Goal: Communication & Community: Answer question/provide support

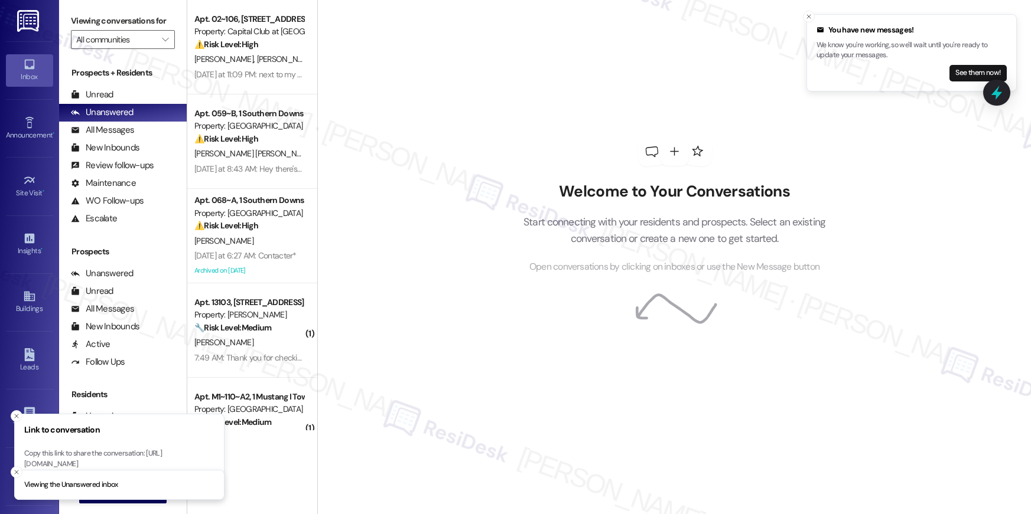
click at [159, 32] on span "" at bounding box center [164, 39] width 11 height 19
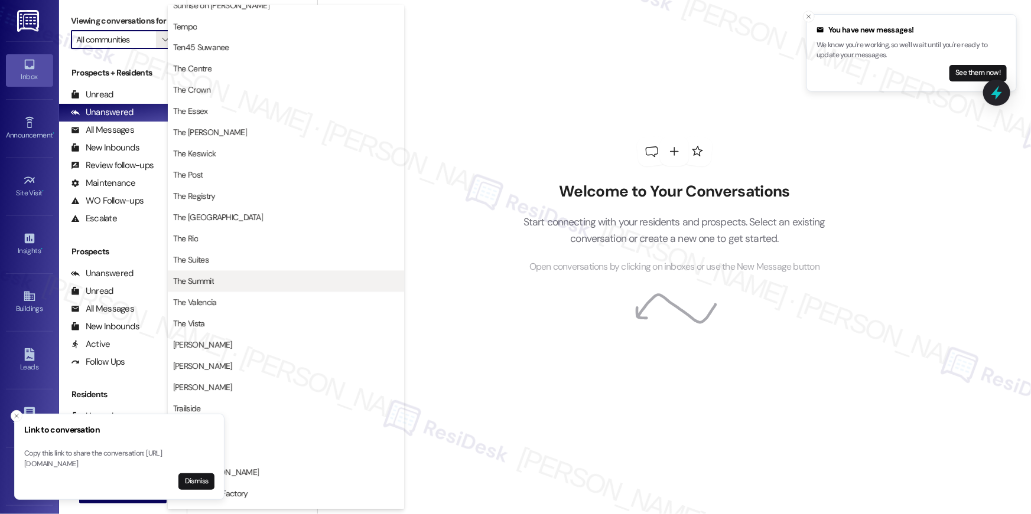
scroll to position [1110, 0]
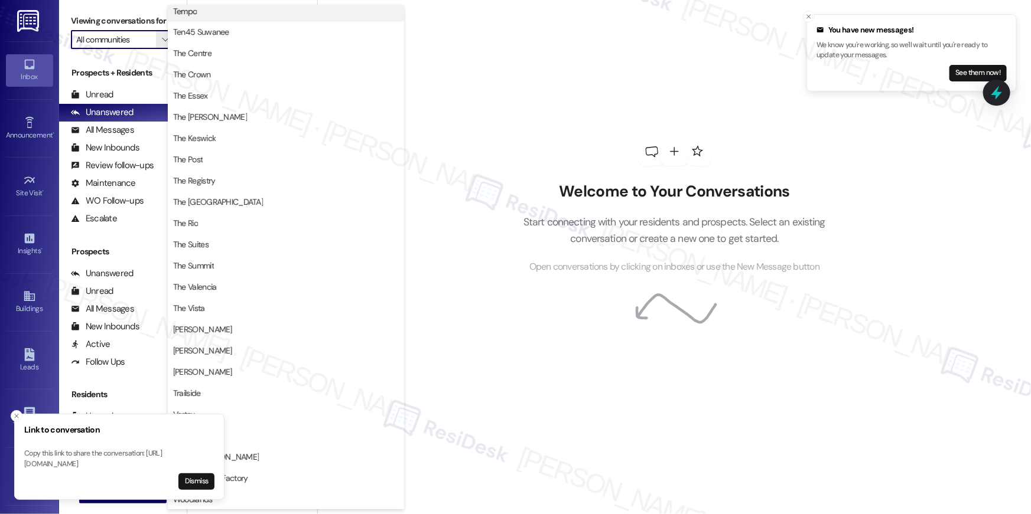
click at [187, 19] on button "Tempo" at bounding box center [286, 11] width 236 height 21
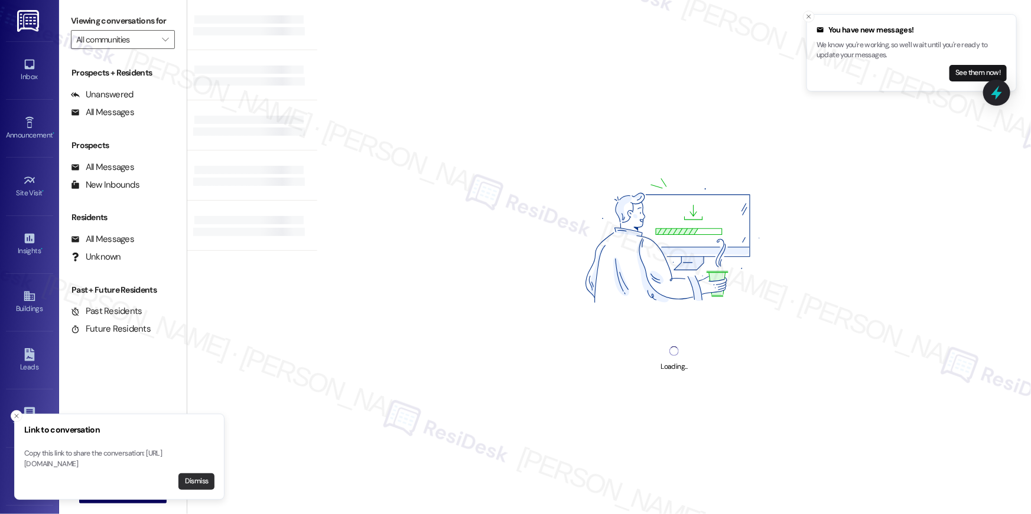
type input "Tempo"
click at [193, 478] on button "Dismiss" at bounding box center [196, 482] width 36 height 17
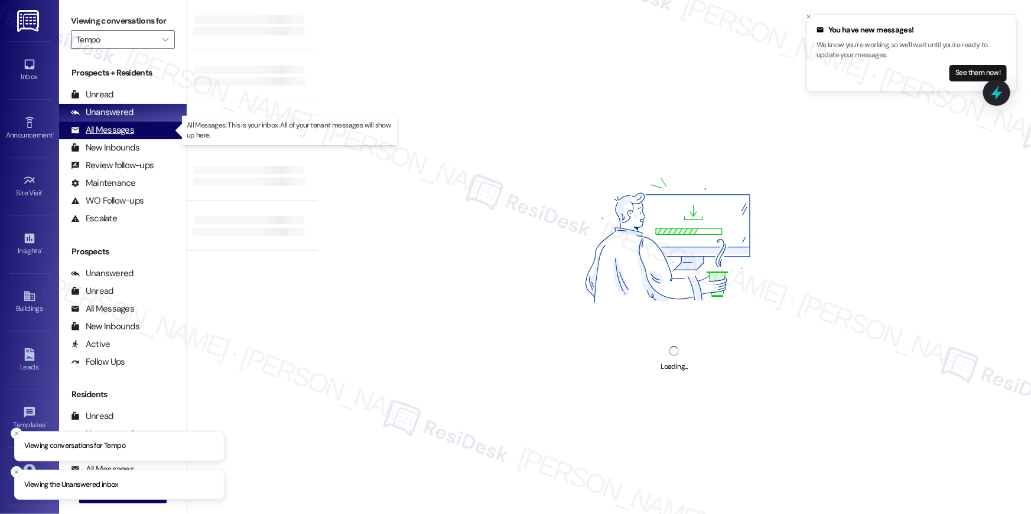
click at [144, 135] on div "All Messages (undefined)" at bounding box center [123, 131] width 128 height 18
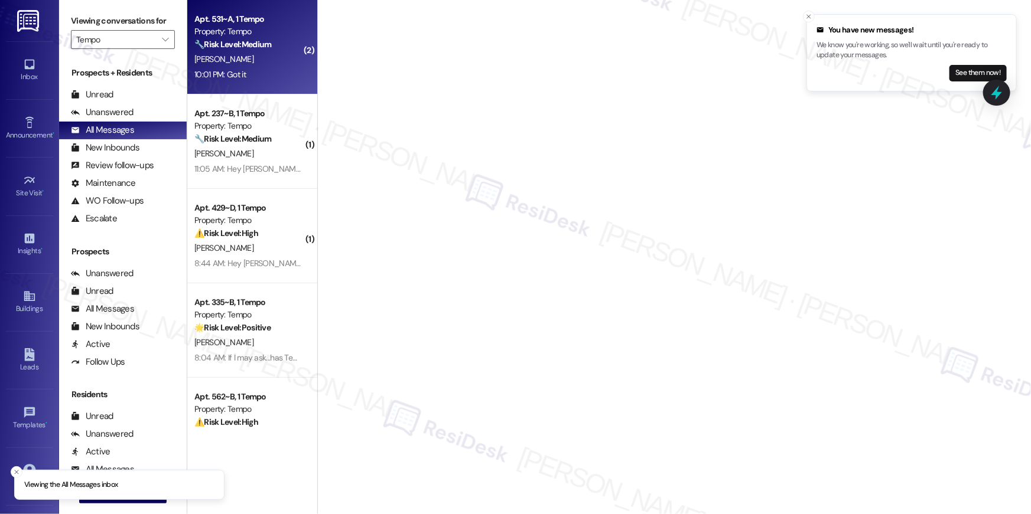
click at [259, 39] on strong "🔧 Risk Level: Medium" at bounding box center [232, 44] width 77 height 11
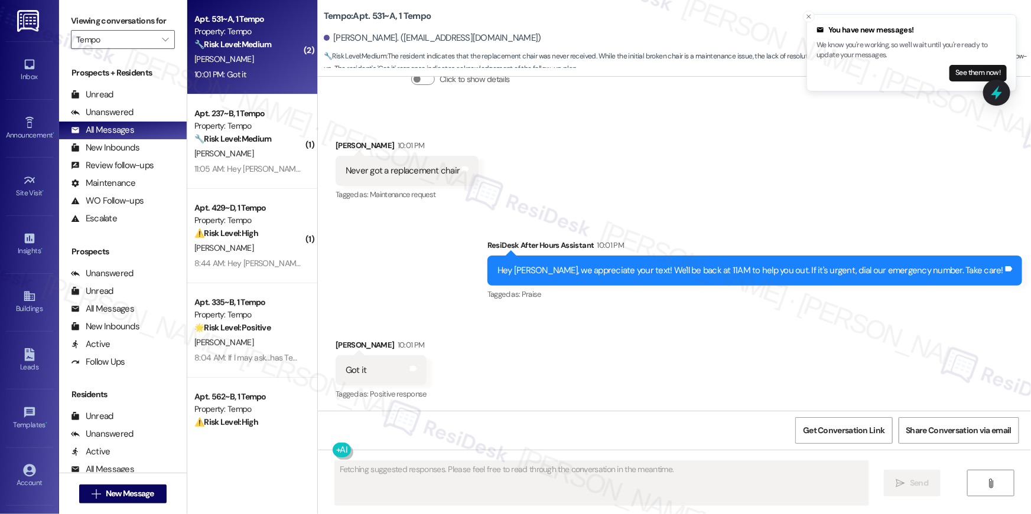
scroll to position [1011, 0]
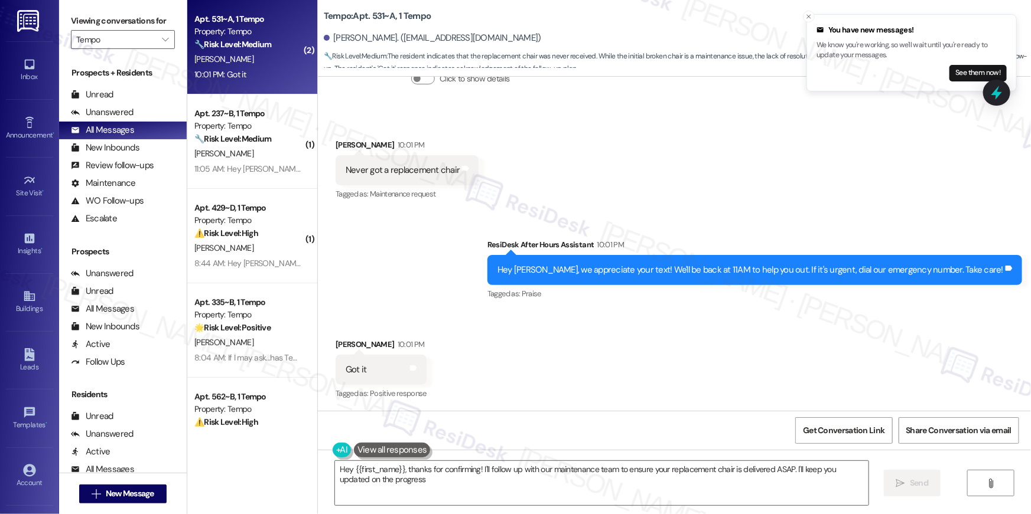
type textarea "Hey {{first_name}}, thanks for confirming! I'll follow up with our maintenance …"
